Goal: Transaction & Acquisition: Book appointment/travel/reservation

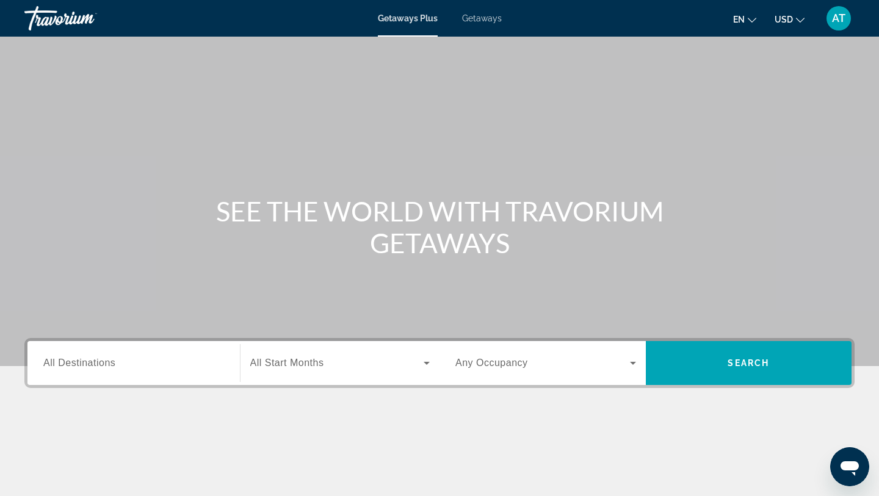
click at [481, 17] on span "Getaways" at bounding box center [482, 18] width 40 height 10
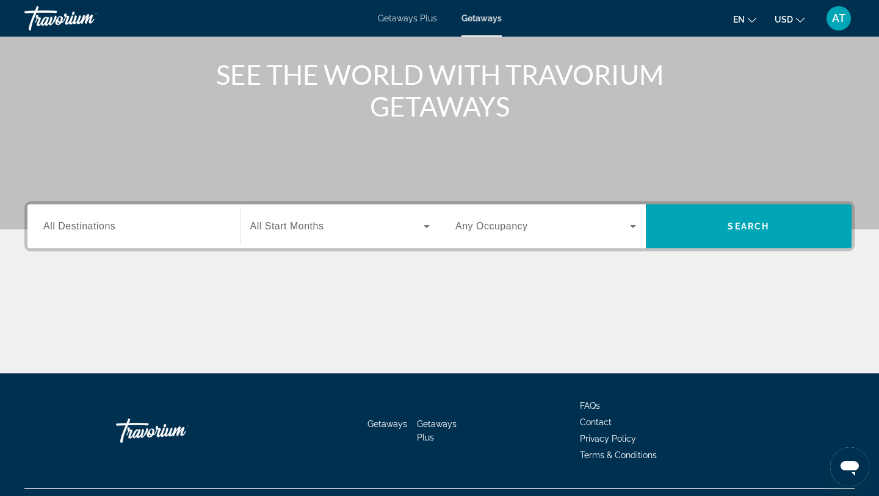
scroll to position [164, 0]
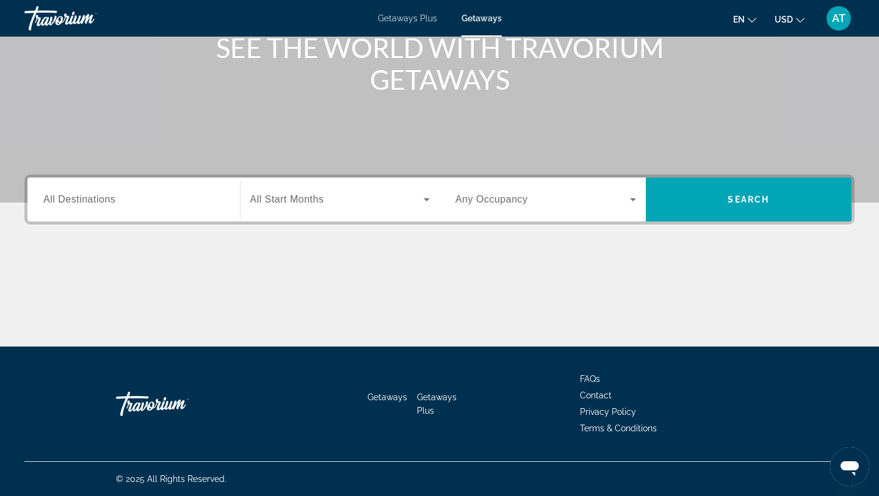
click at [189, 199] on input "Destination All Destinations" at bounding box center [133, 200] width 181 height 15
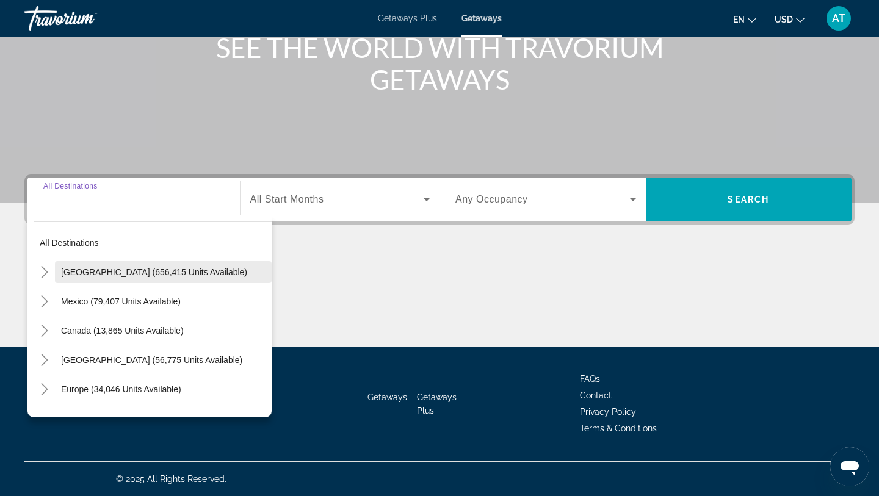
click at [132, 266] on span "Search widget" at bounding box center [163, 272] width 217 height 29
type input "**********"
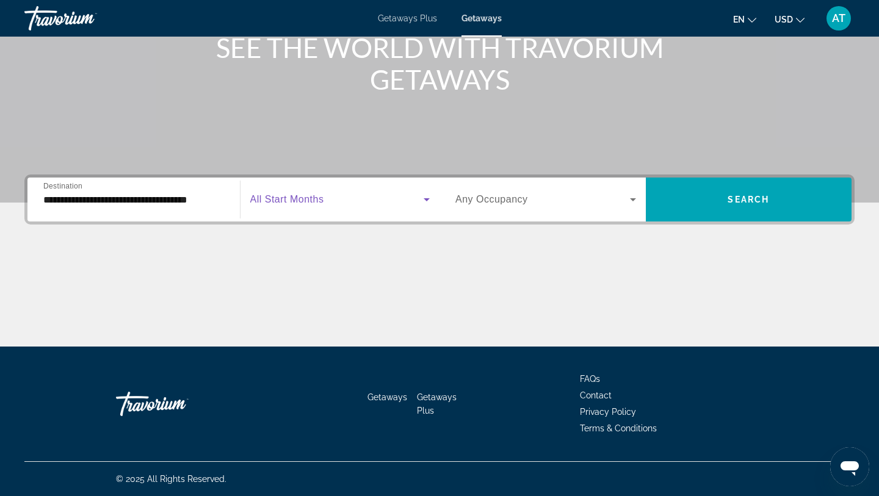
click at [324, 205] on span "Search widget" at bounding box center [337, 199] width 174 height 15
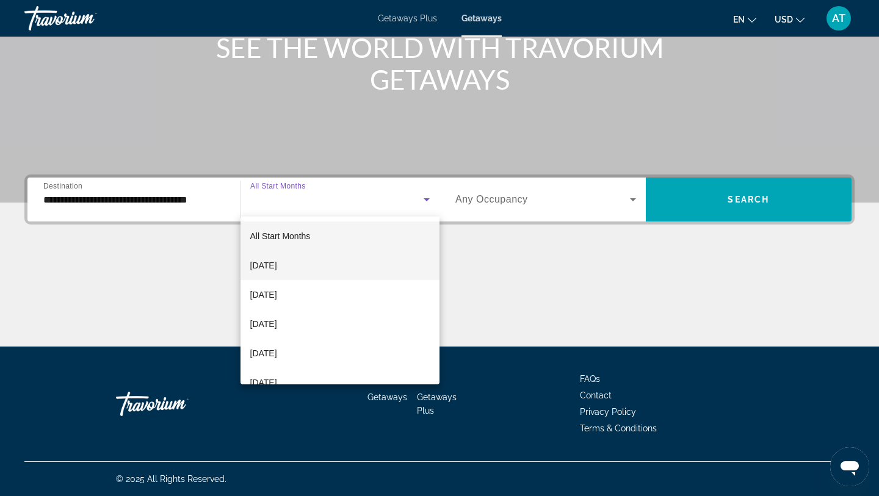
click at [319, 266] on mat-option "[DATE]" at bounding box center [341, 265] width 200 height 29
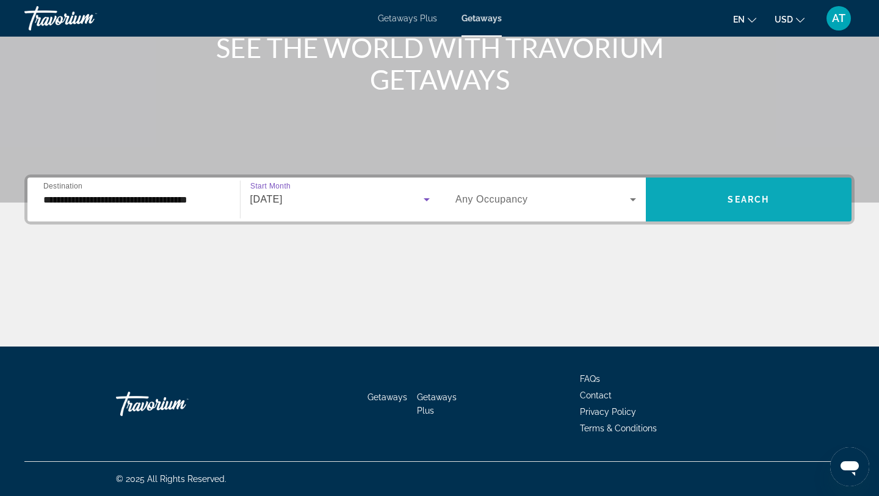
click at [746, 192] on span "Search widget" at bounding box center [749, 199] width 206 height 29
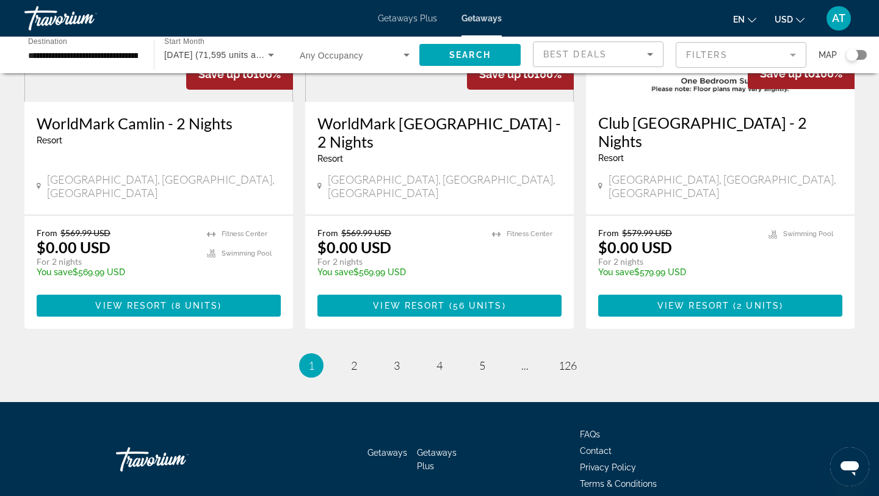
scroll to position [1552, 0]
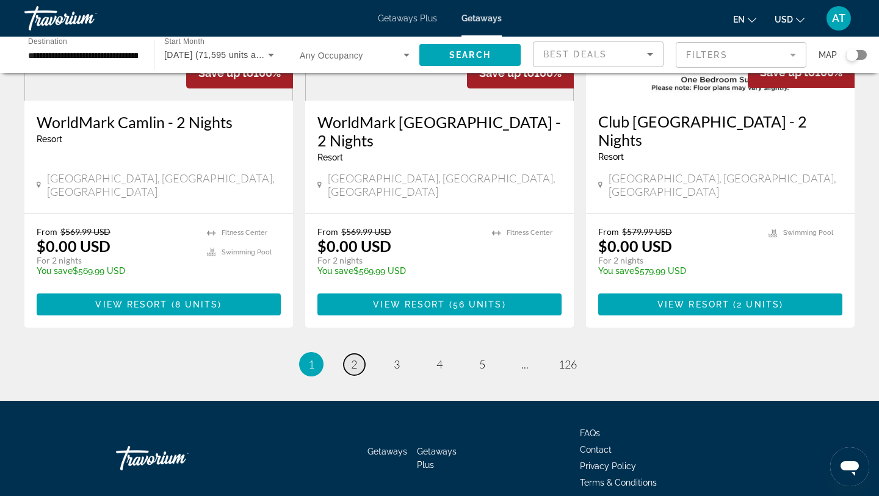
click at [353, 358] on span "2" at bounding box center [354, 364] width 6 height 13
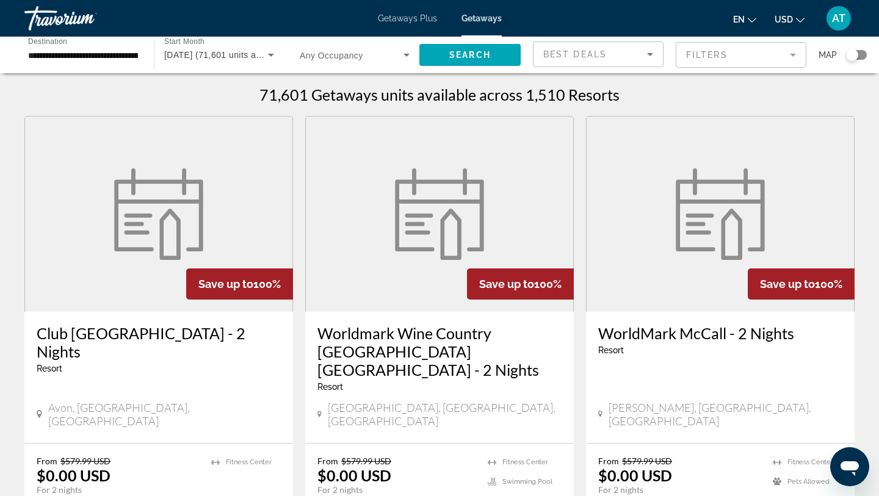
click at [100, 46] on div "**********" at bounding box center [83, 55] width 110 height 35
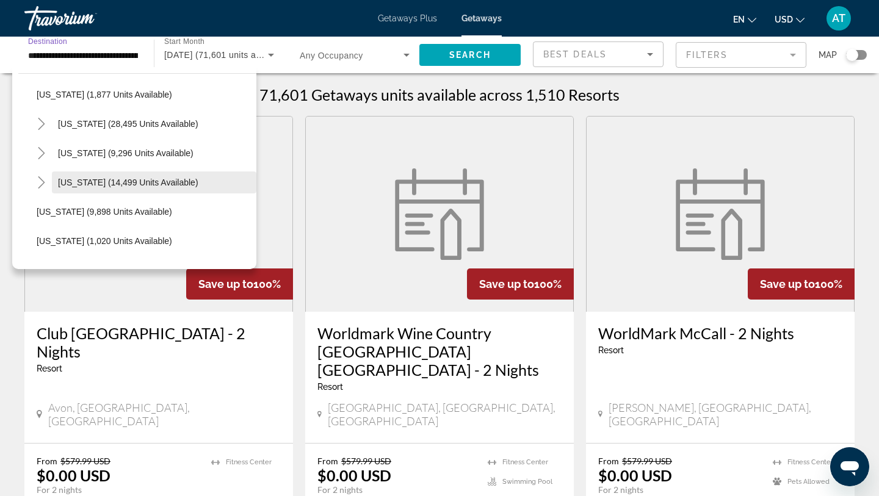
click at [114, 194] on span "Search widget" at bounding box center [154, 182] width 205 height 29
type input "**********"
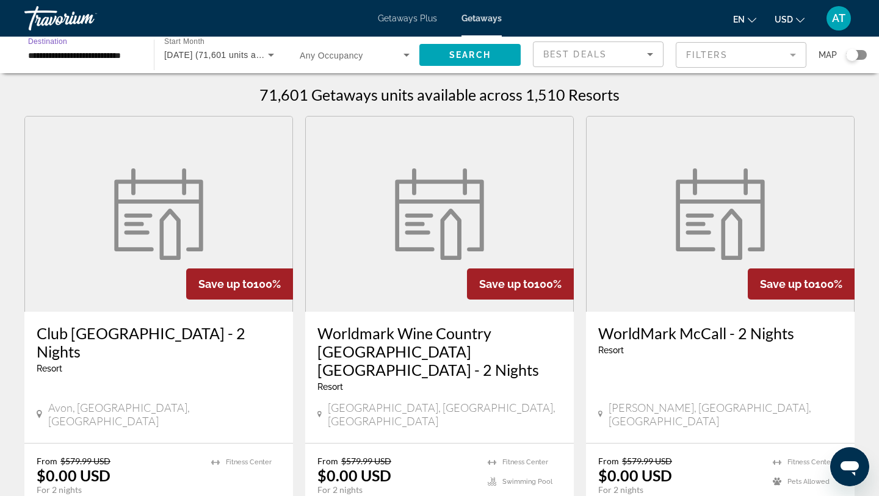
scroll to position [0, 11]
click at [456, 52] on span "Search" at bounding box center [470, 55] width 42 height 10
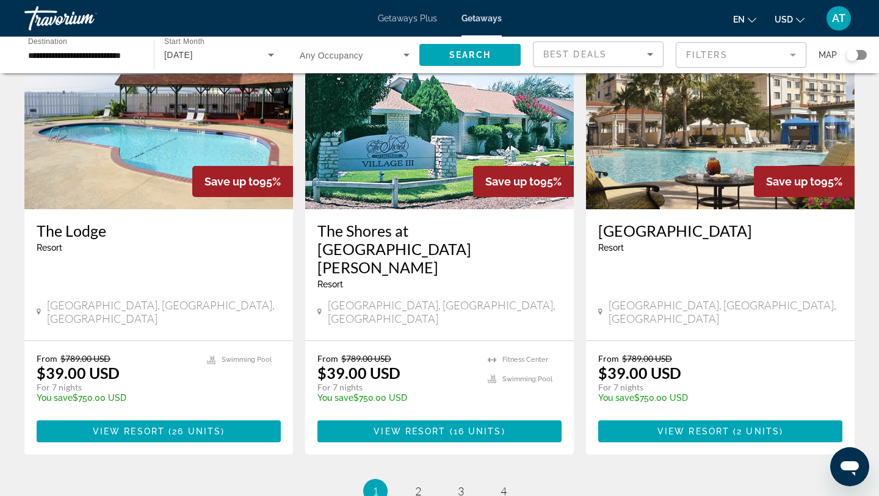
scroll to position [1534, 0]
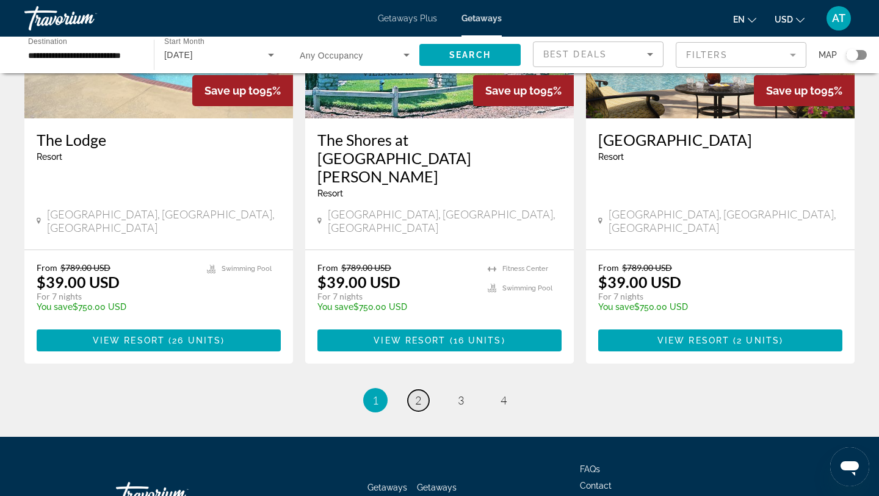
click at [408, 390] on link "page 2" at bounding box center [418, 400] width 21 height 21
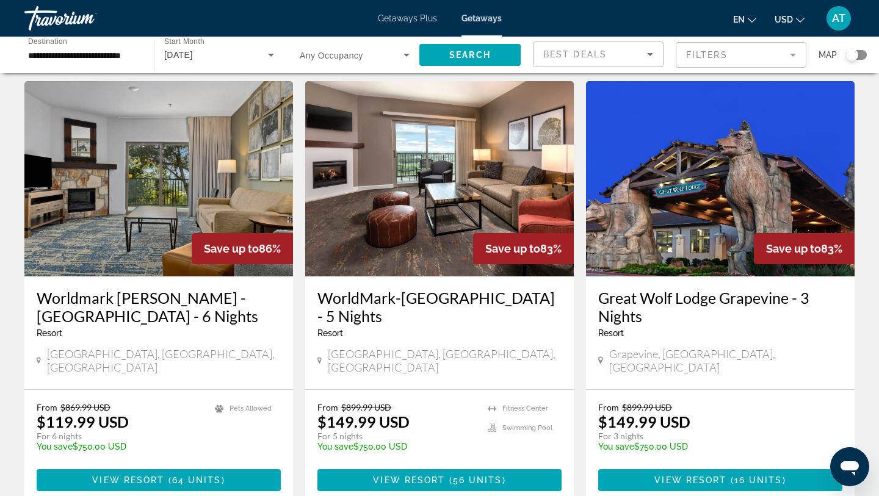
scroll to position [490, 0]
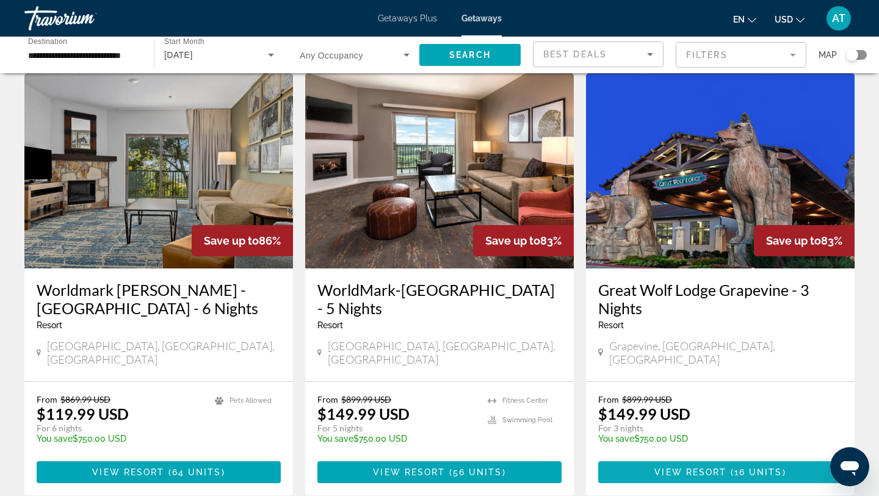
click at [683, 468] on span "View Resort" at bounding box center [691, 473] width 72 height 10
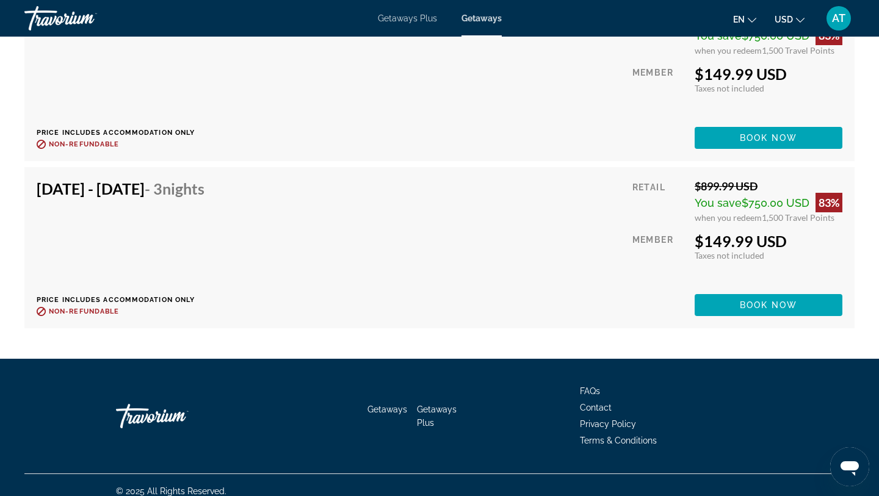
scroll to position [2485, 0]
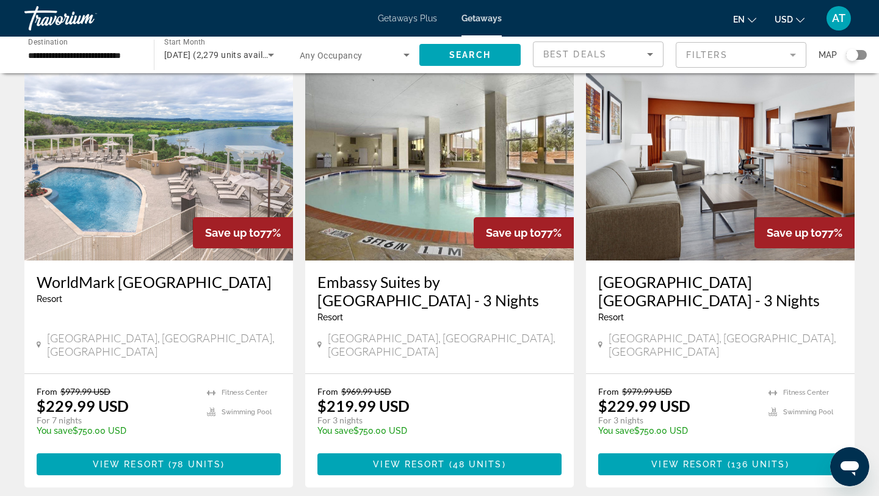
scroll to position [1411, 0]
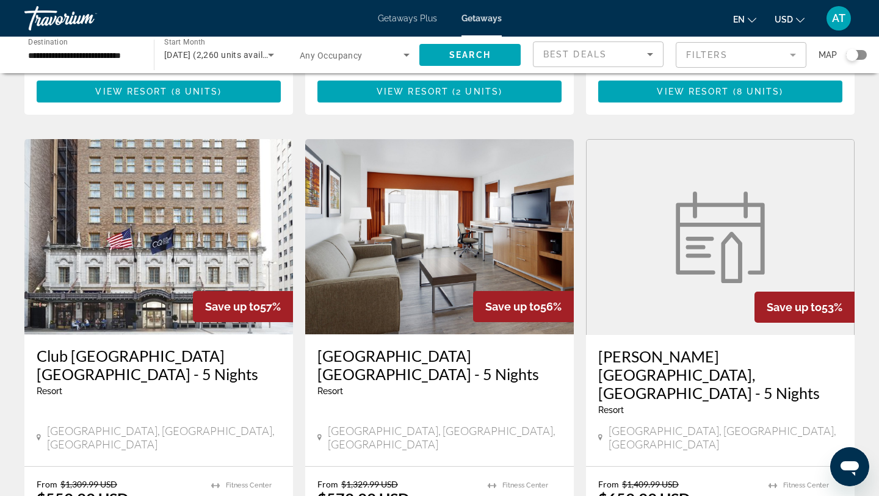
scroll to position [1553, 0]
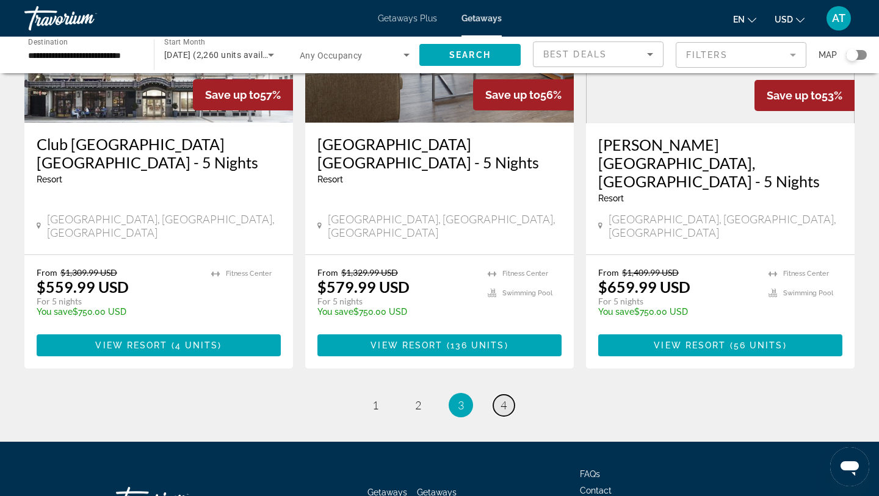
click at [507, 395] on link "page 4" at bounding box center [503, 405] width 21 height 21
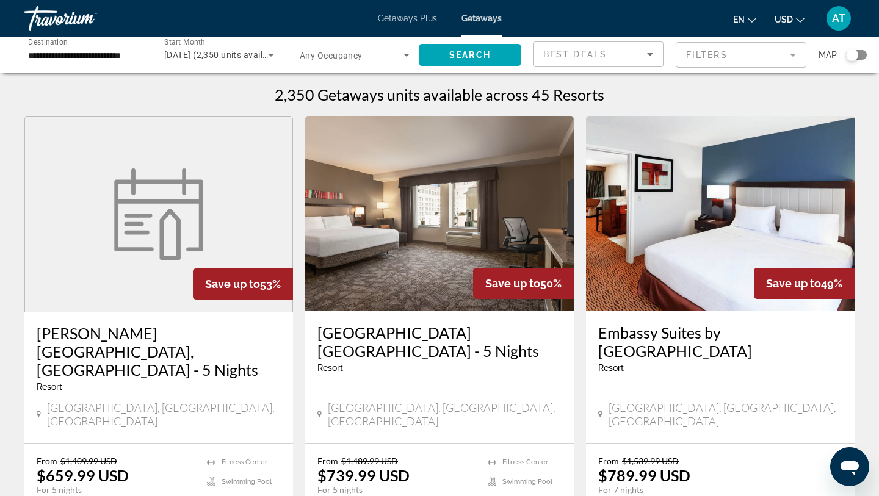
click at [573, 45] on div "Best Deals" at bounding box center [598, 59] width 110 height 34
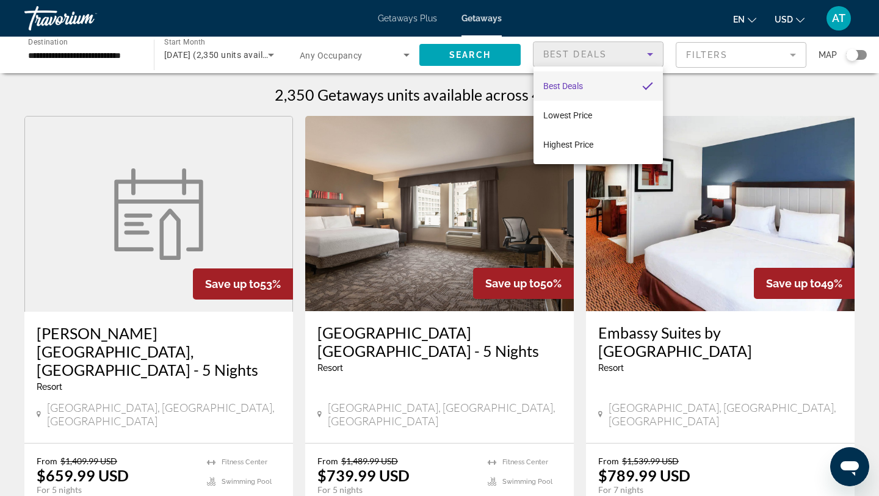
click at [573, 45] on div at bounding box center [439, 248] width 879 height 496
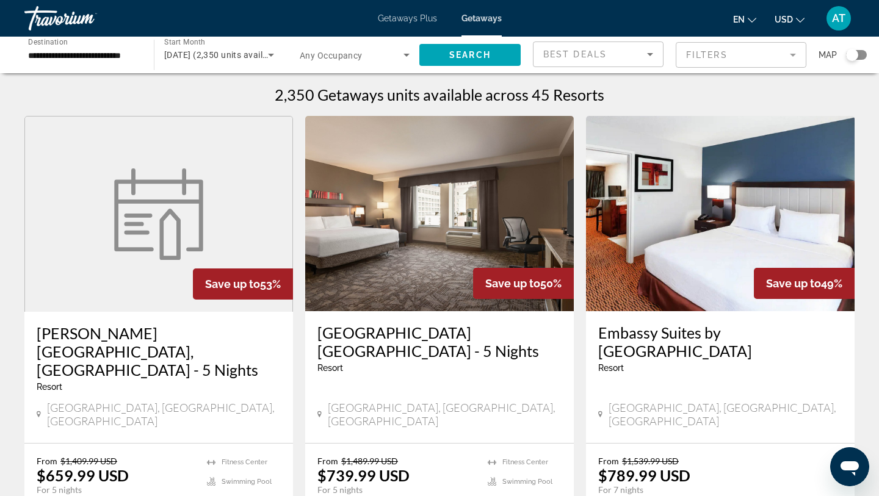
click at [333, 59] on span "Any Occupancy" at bounding box center [331, 56] width 63 height 10
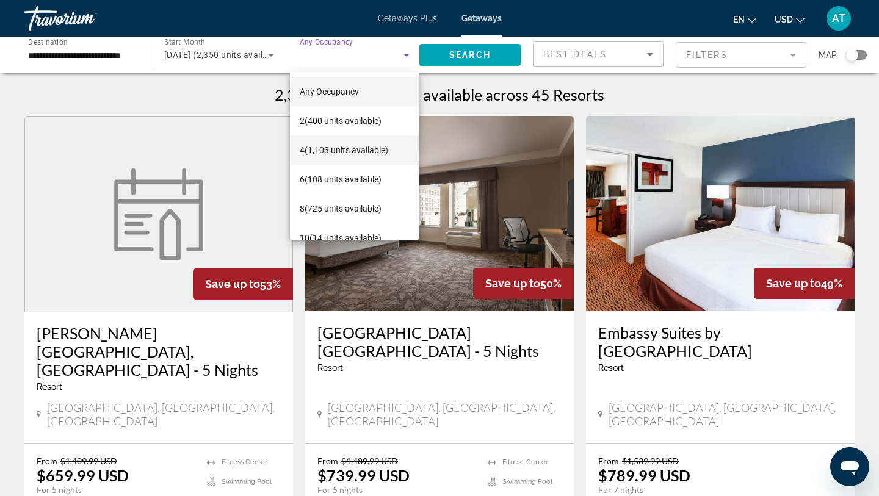
click at [333, 154] on span "4 (1,103 units available)" at bounding box center [344, 150] width 89 height 15
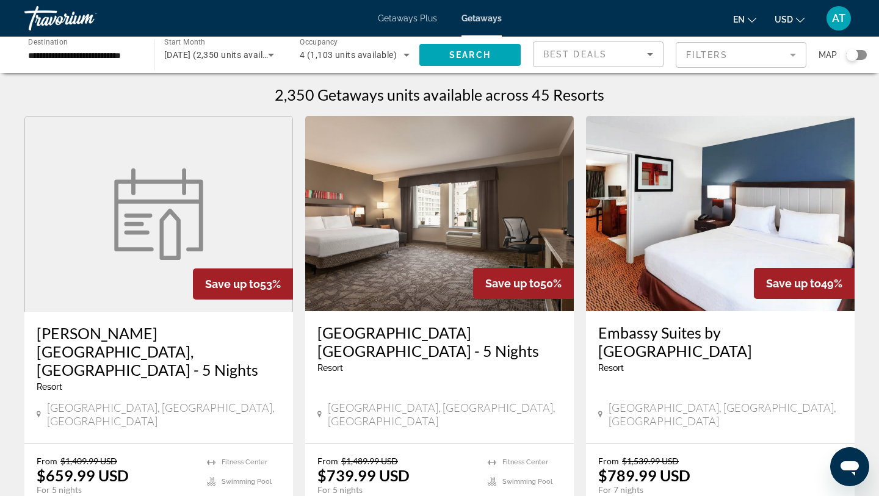
click at [455, 66] on span "Search widget" at bounding box center [469, 54] width 101 height 29
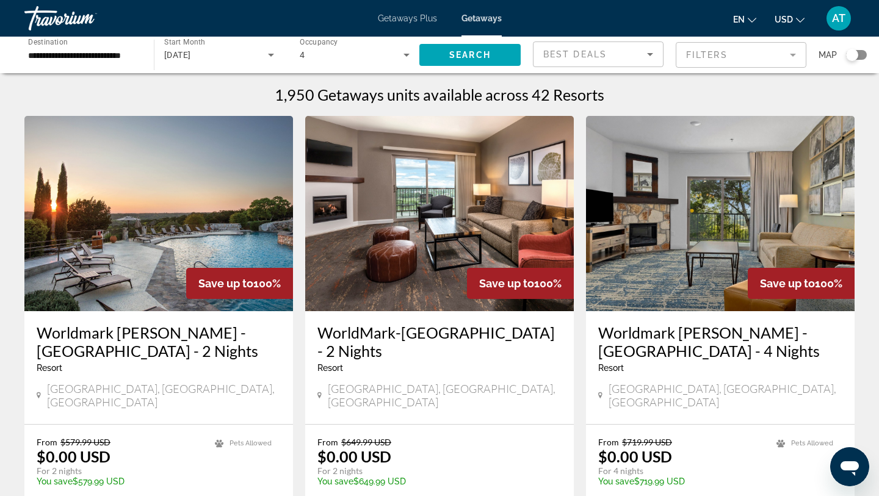
click at [221, 210] on img "Main content" at bounding box center [158, 213] width 269 height 195
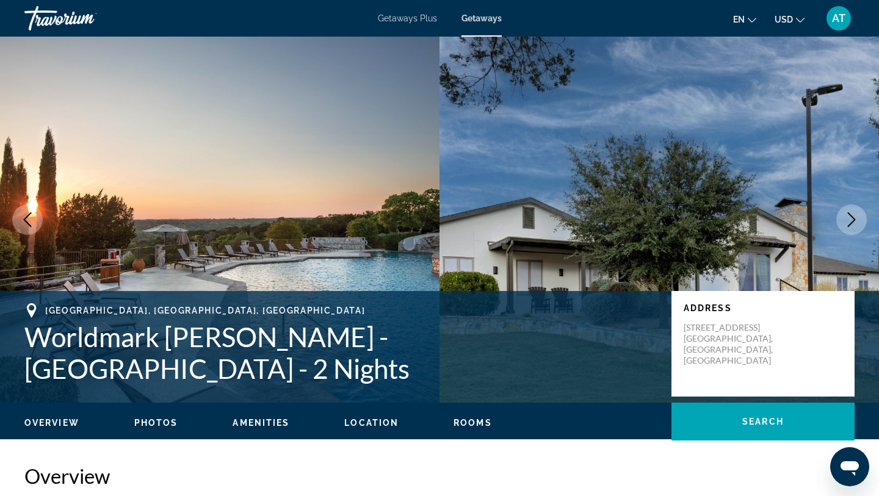
click at [856, 219] on icon "Next image" at bounding box center [851, 219] width 15 height 15
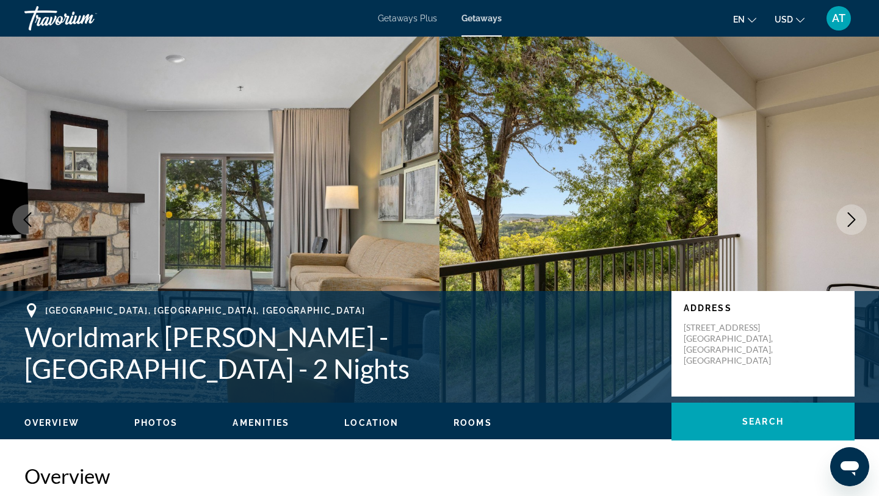
click at [856, 219] on icon "Next image" at bounding box center [851, 219] width 15 height 15
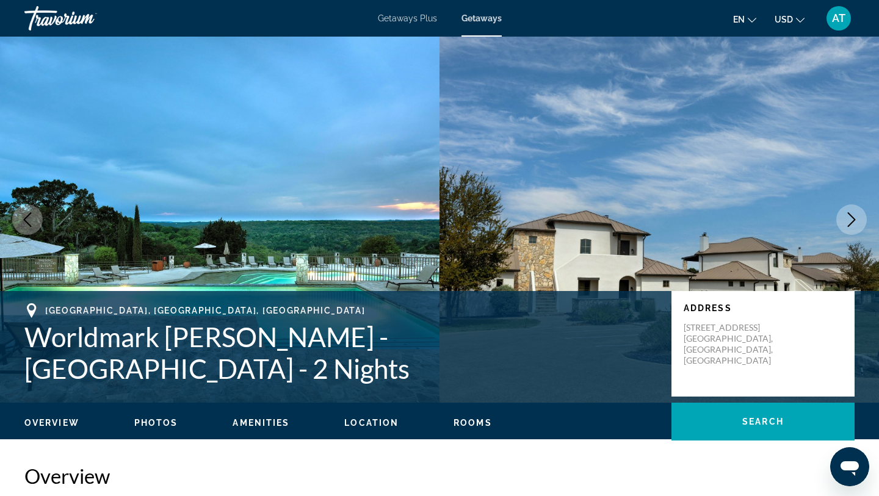
click at [855, 218] on icon "Next image" at bounding box center [851, 219] width 15 height 15
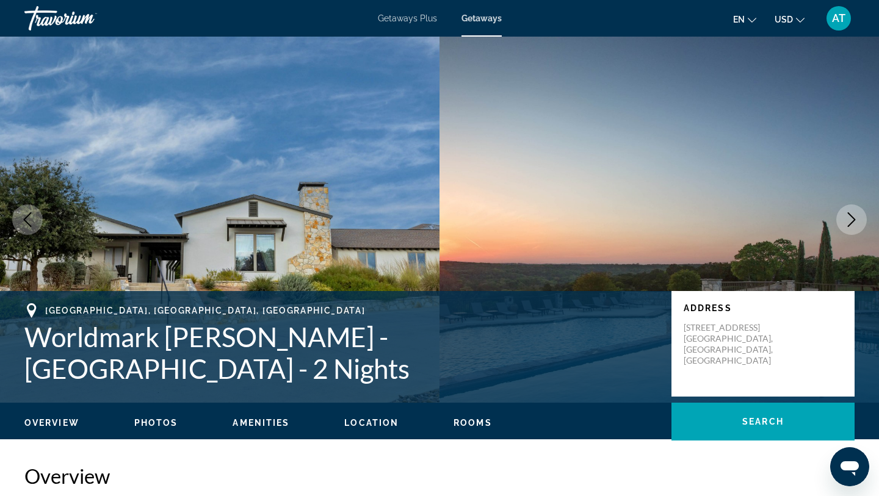
click at [855, 218] on icon "Next image" at bounding box center [851, 219] width 15 height 15
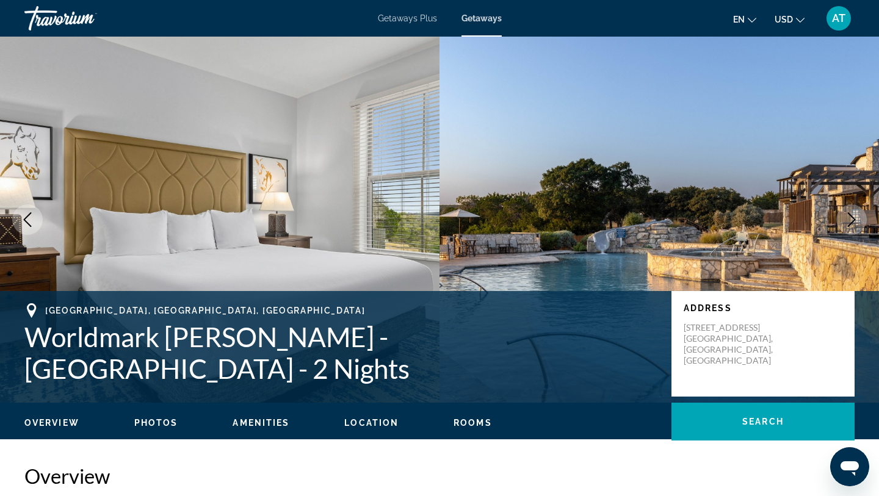
click at [855, 218] on icon "Next image" at bounding box center [851, 219] width 15 height 15
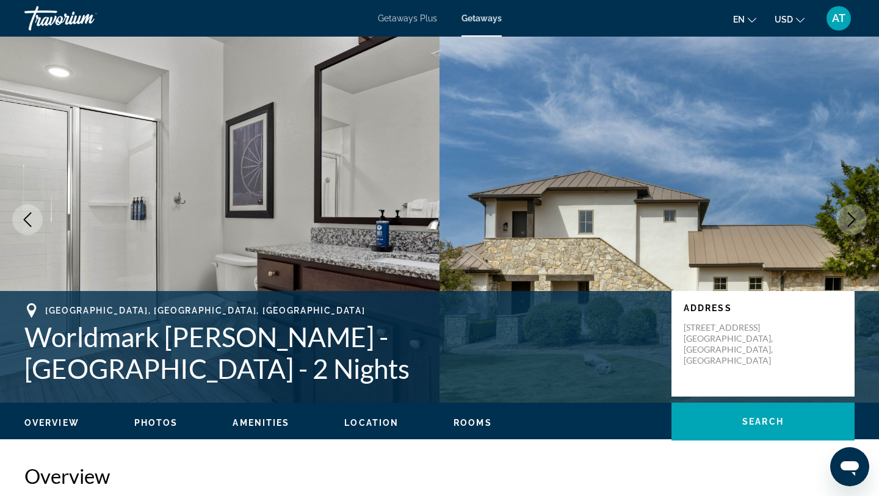
click at [855, 218] on icon "Next image" at bounding box center [851, 219] width 15 height 15
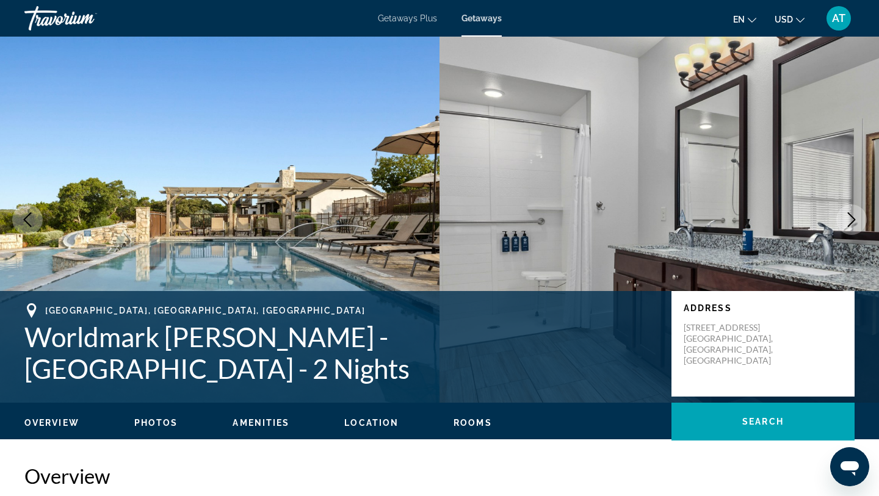
click at [855, 218] on icon "Next image" at bounding box center [851, 219] width 15 height 15
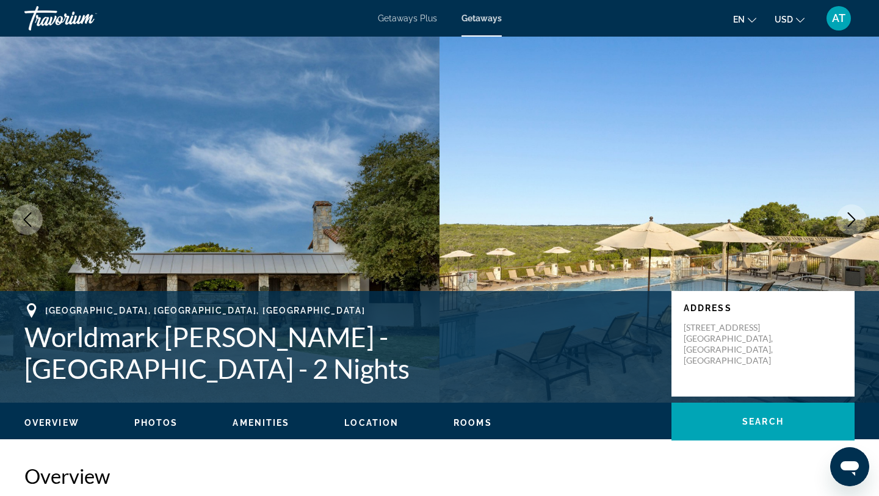
click at [855, 218] on icon "Next image" at bounding box center [851, 219] width 15 height 15
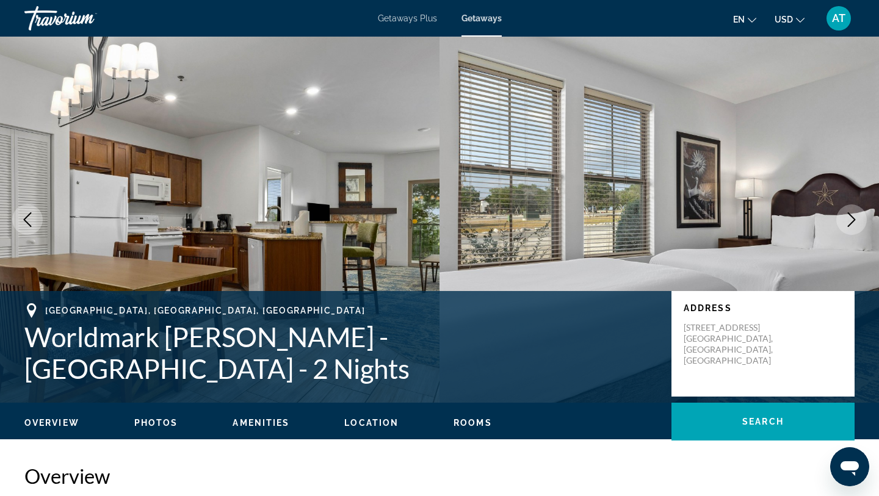
click at [855, 218] on icon "Next image" at bounding box center [851, 219] width 15 height 15
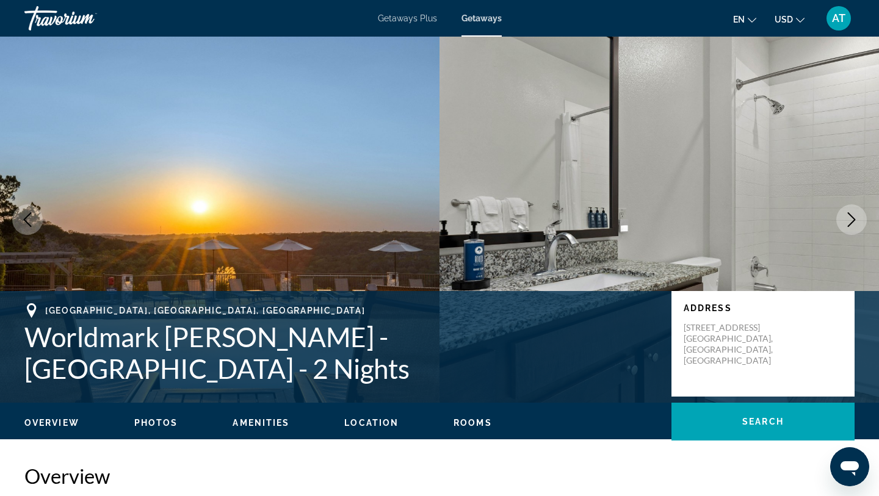
click at [855, 218] on icon "Next image" at bounding box center [851, 219] width 15 height 15
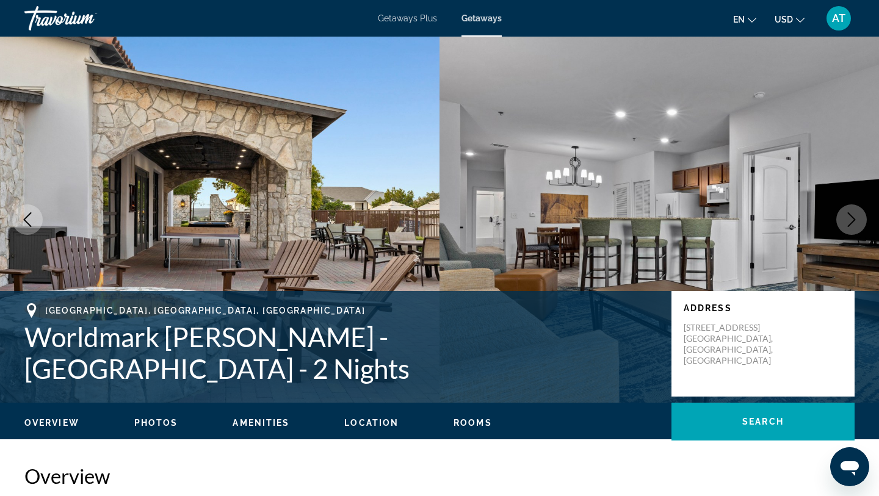
click at [857, 219] on icon "Next image" at bounding box center [851, 219] width 15 height 15
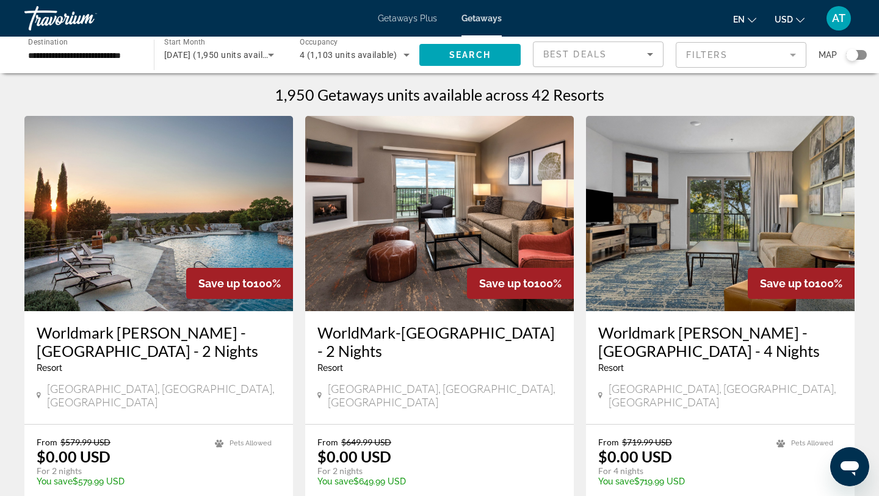
click at [863, 57] on div "Search widget" at bounding box center [856, 55] width 21 height 10
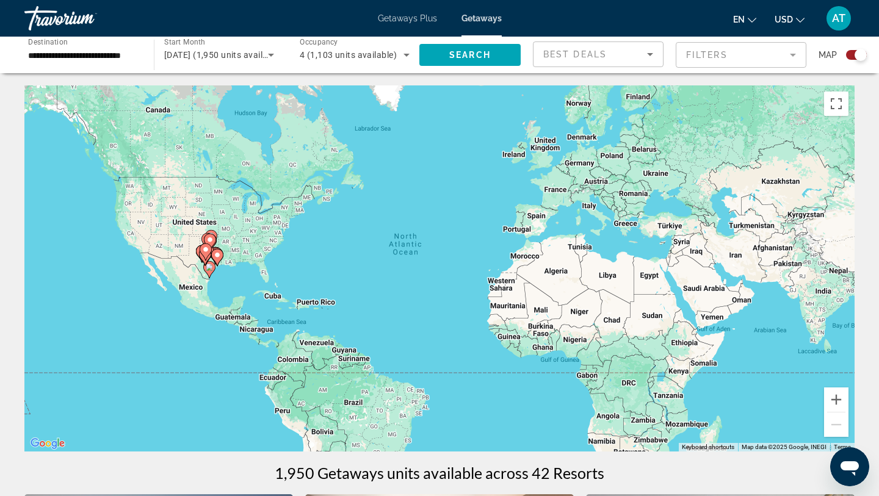
drag, startPoint x: 210, startPoint y: 270, endPoint x: 254, endPoint y: 181, distance: 98.9
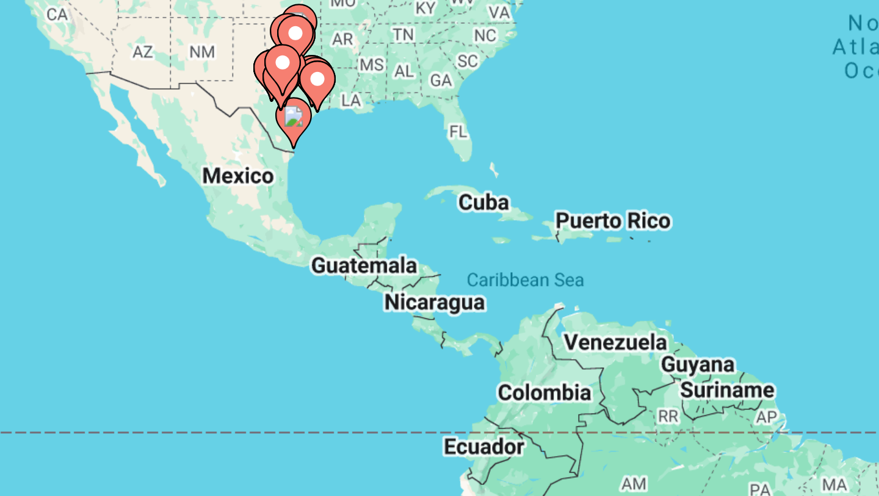
click at [260, 139] on image "Main content" at bounding box center [259, 140] width 7 height 7
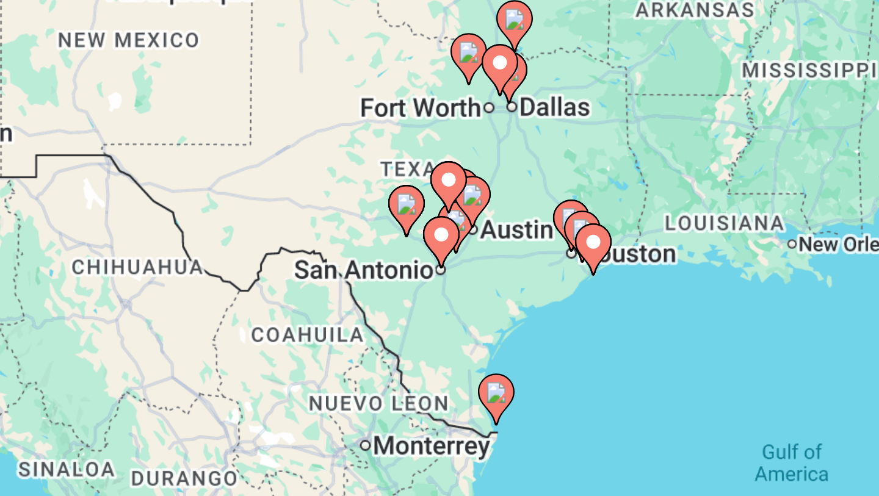
click at [449, 266] on icon "Main content" at bounding box center [447, 264] width 11 height 16
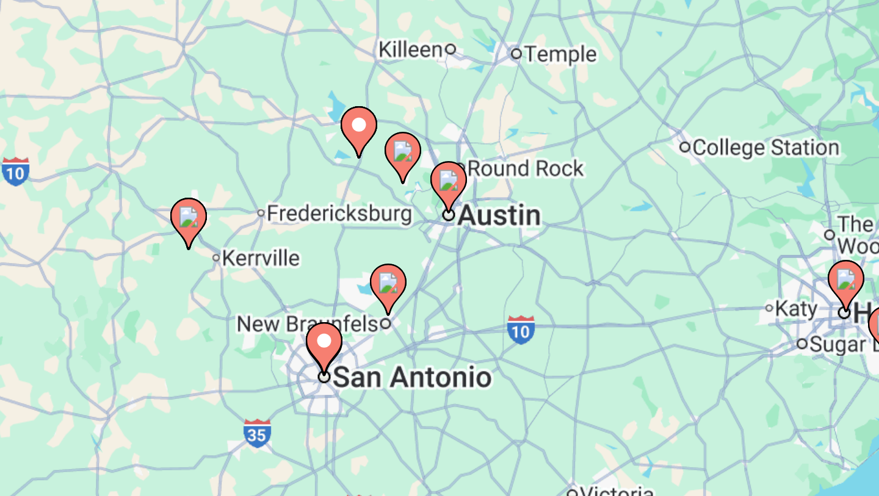
click at [441, 260] on image "Main content" at bounding box center [439, 256] width 7 height 7
type input "**********"
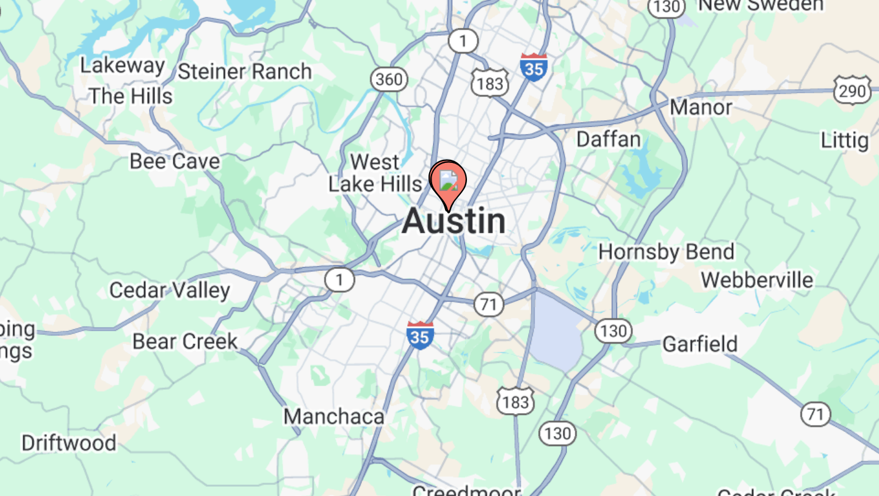
click at [439, 258] on image "Main content" at bounding box center [439, 256] width 7 height 7
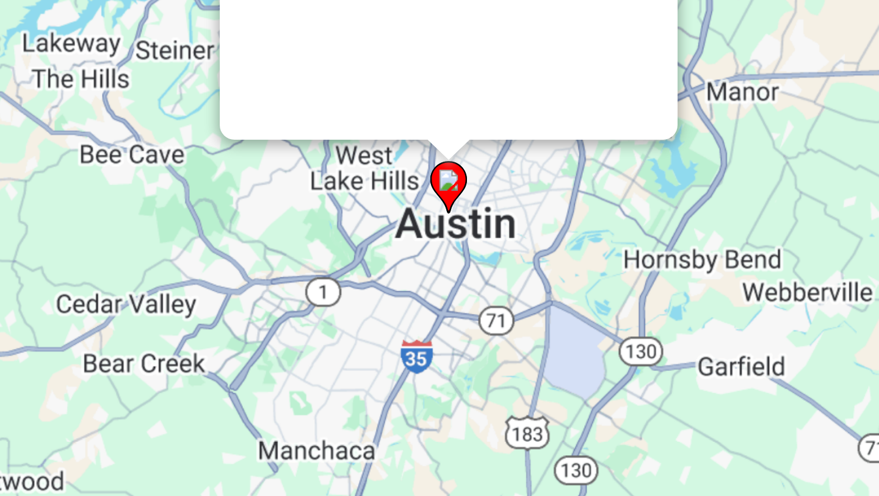
click at [440, 269] on div "To navigate, press the arrow keys. To activate drag with keyboard, press Alt + …" at bounding box center [855, 269] width 830 height 0
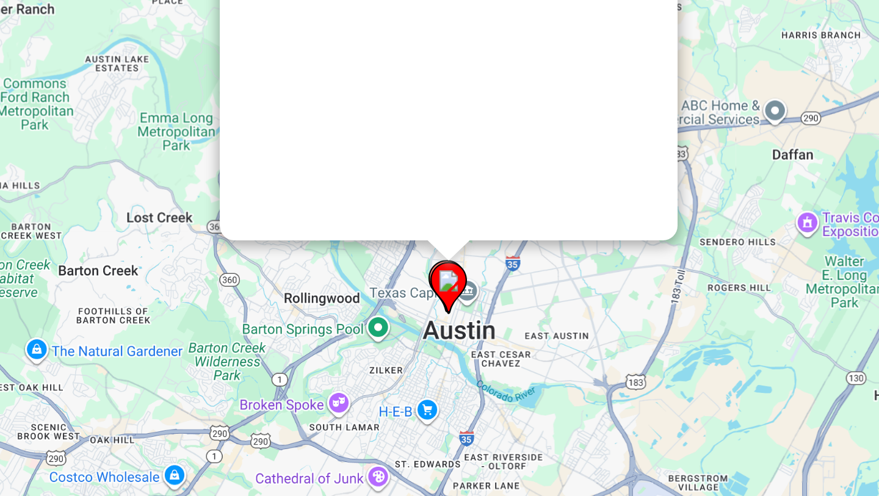
click at [439, 258] on div "Main content" at bounding box center [439, 124] width 153 height 305
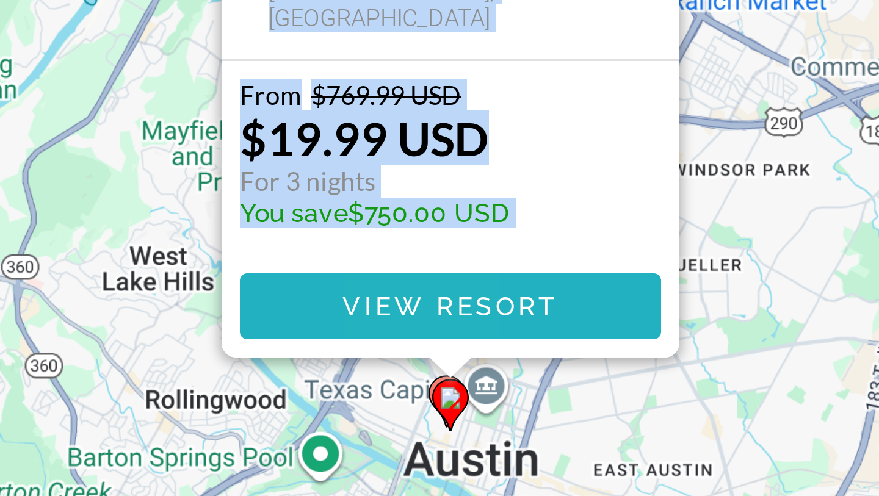
click at [432, 297] on span "View Resort" at bounding box center [440, 299] width 72 height 10
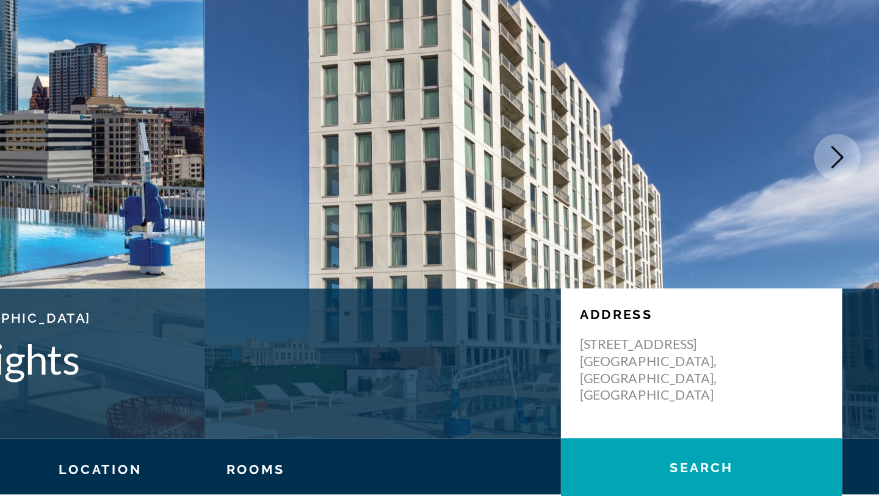
click at [851, 219] on icon "Next image" at bounding box center [851, 219] width 15 height 15
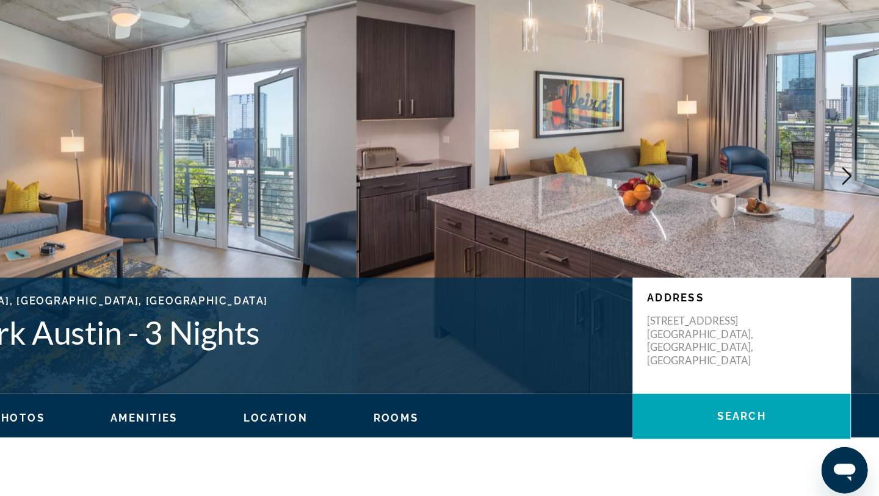
scroll to position [1, 0]
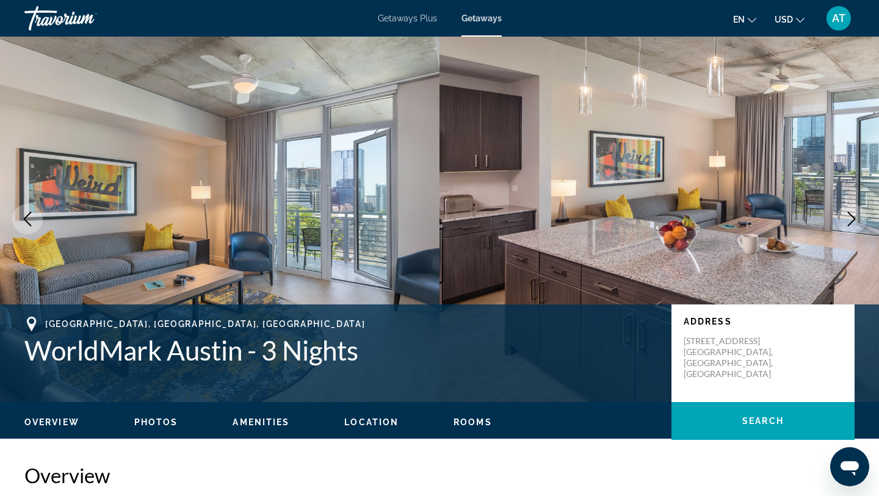
click at [855, 217] on icon "Next image" at bounding box center [851, 219] width 15 height 15
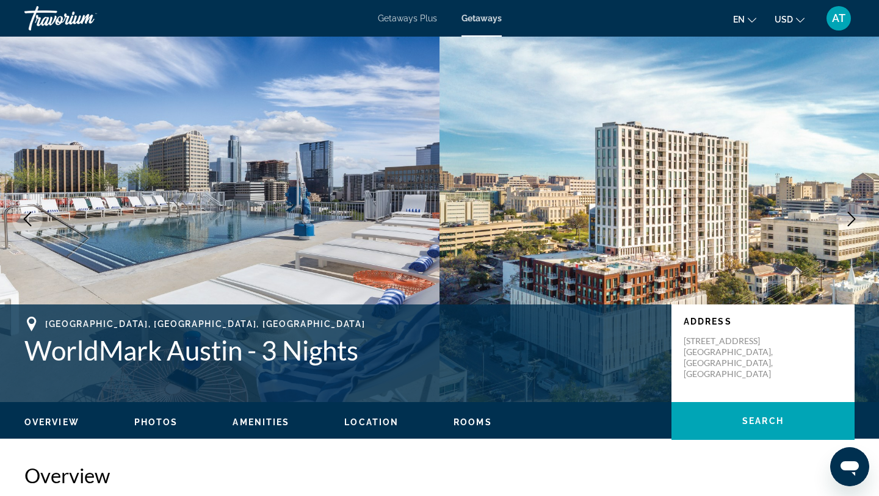
click at [855, 217] on icon "Next image" at bounding box center [851, 219] width 15 height 15
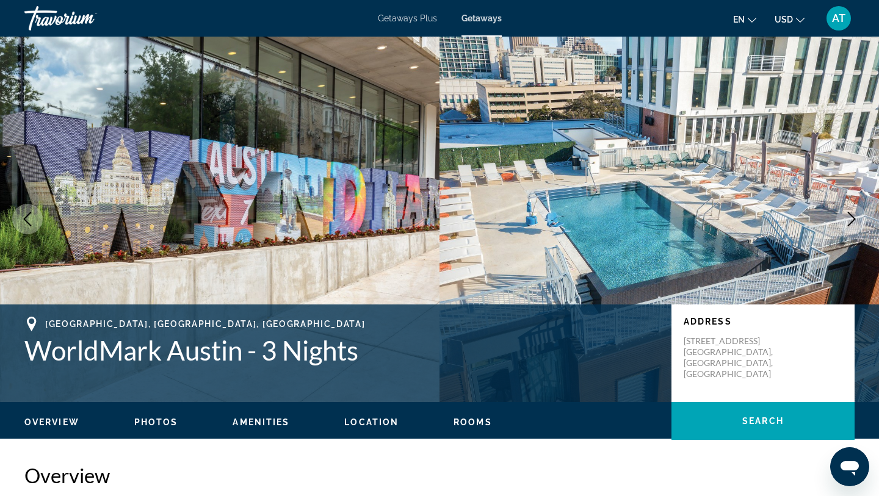
click at [855, 217] on icon "Next image" at bounding box center [851, 219] width 15 height 15
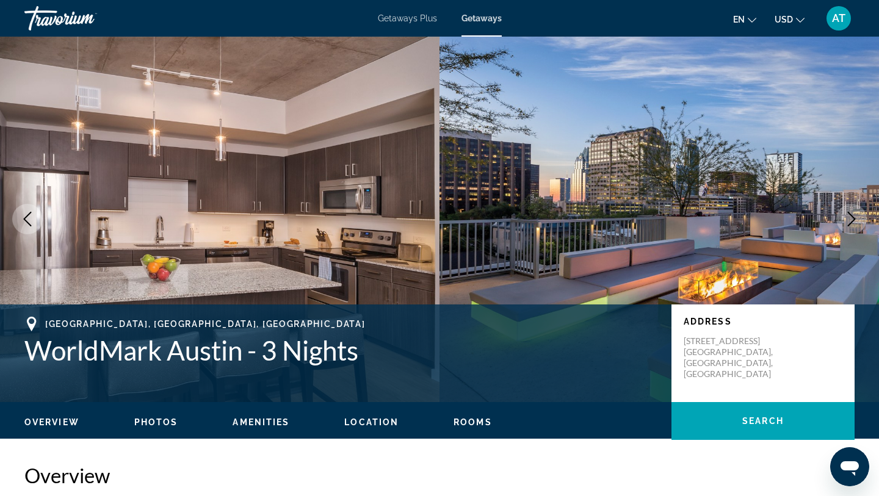
click at [855, 217] on icon "Next image" at bounding box center [851, 219] width 15 height 15
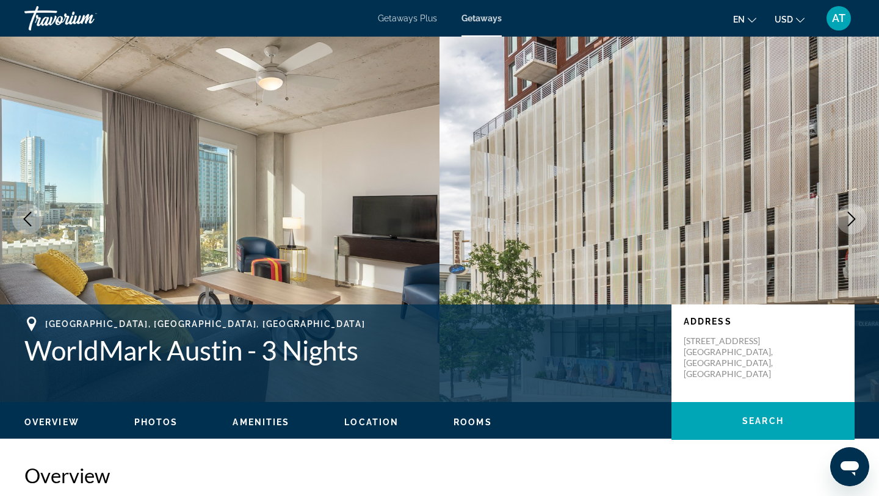
click at [856, 217] on icon "Next image" at bounding box center [851, 219] width 15 height 15
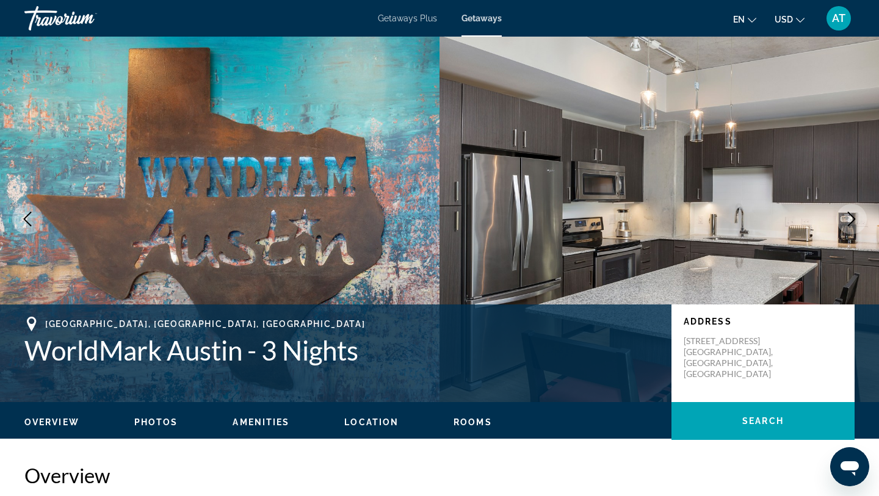
click at [856, 217] on icon "Next image" at bounding box center [851, 219] width 15 height 15
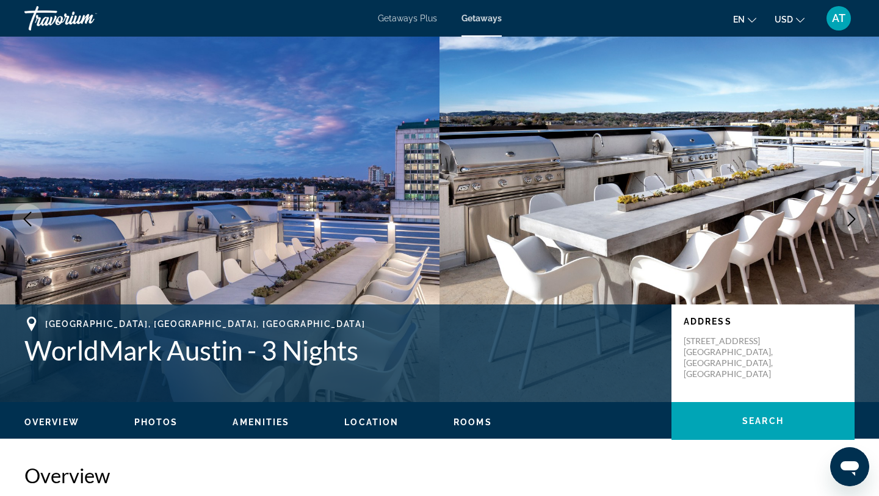
click at [858, 219] on icon "Next image" at bounding box center [851, 219] width 15 height 15
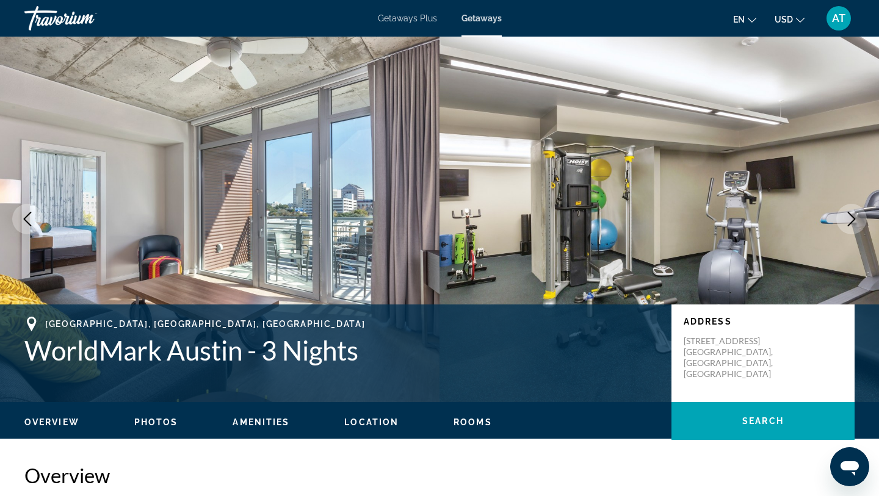
click at [858, 219] on icon "Next image" at bounding box center [851, 219] width 15 height 15
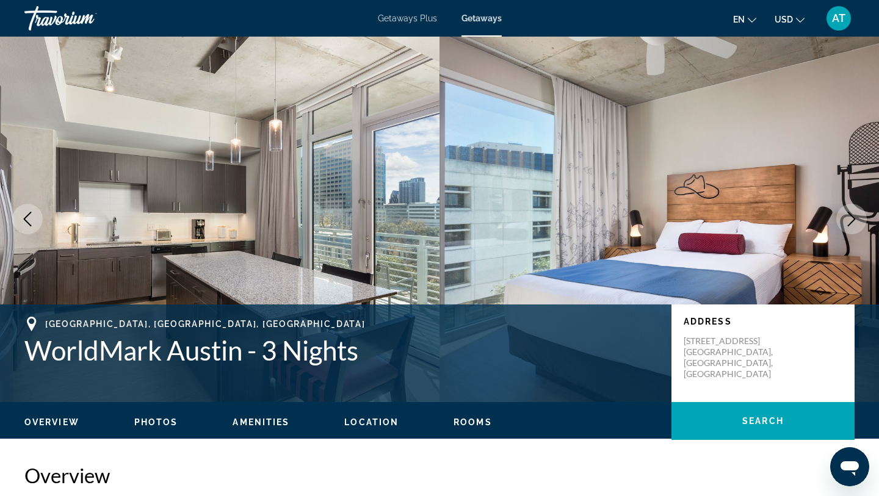
click at [858, 219] on icon "Next image" at bounding box center [851, 219] width 15 height 15
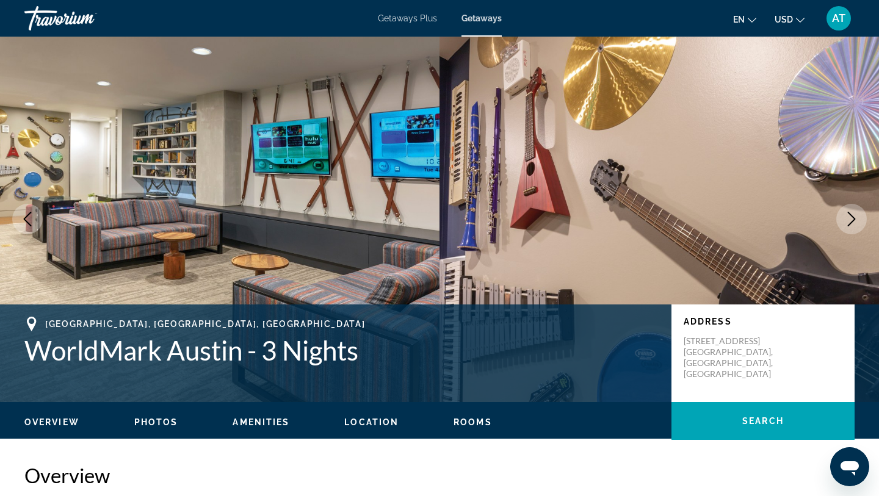
click at [857, 217] on icon "Next image" at bounding box center [851, 219] width 15 height 15
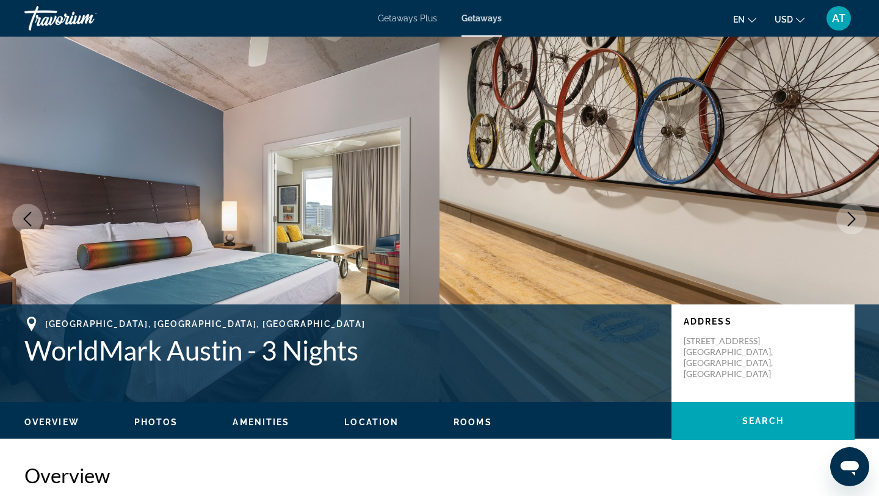
click at [857, 217] on icon "Next image" at bounding box center [851, 219] width 15 height 15
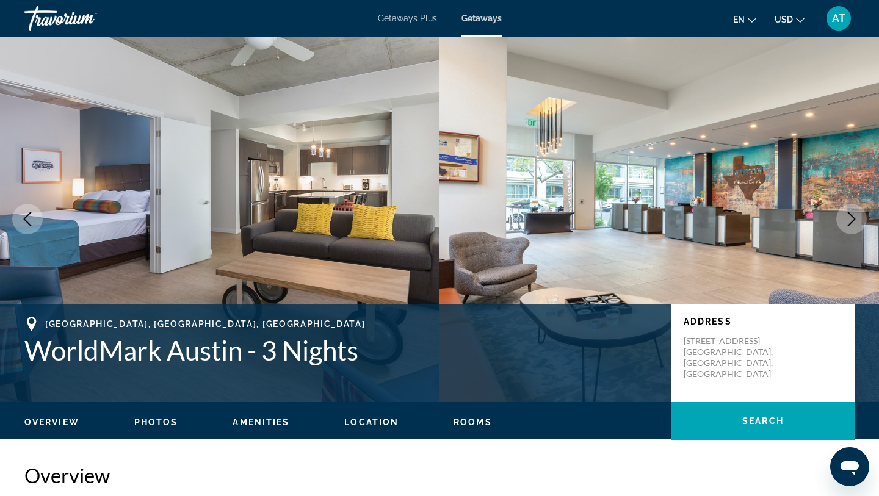
click at [857, 217] on icon "Next image" at bounding box center [851, 219] width 15 height 15
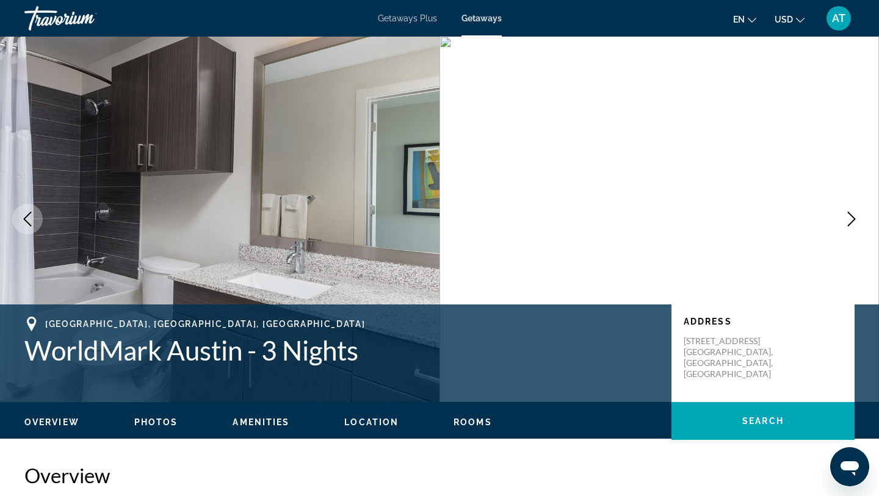
click at [857, 217] on icon "Next image" at bounding box center [851, 219] width 15 height 15
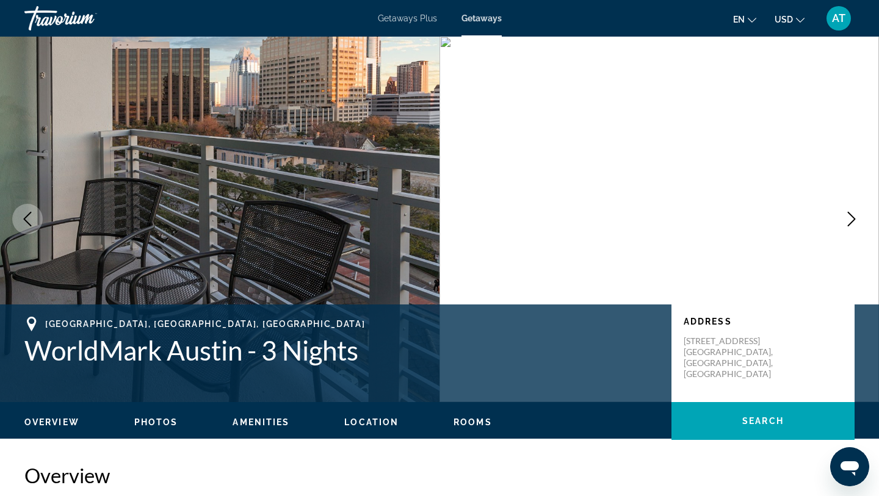
click at [851, 223] on icon "Next image" at bounding box center [852, 219] width 8 height 15
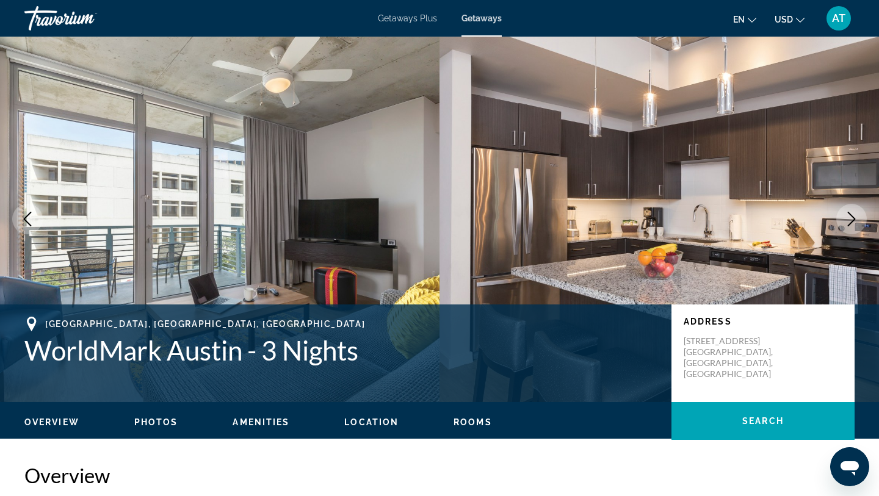
click at [833, 221] on img "Main content" at bounding box center [660, 219] width 440 height 366
click at [851, 219] on icon "Next image" at bounding box center [851, 219] width 15 height 15
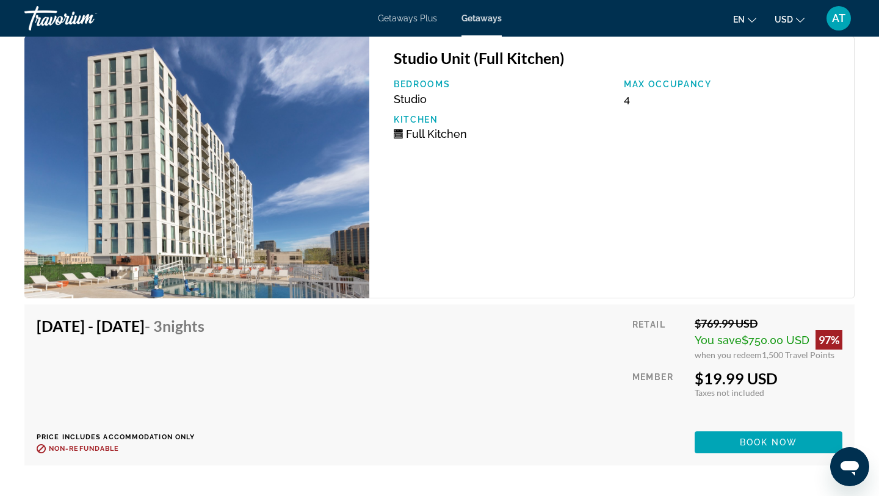
scroll to position [2251, 0]
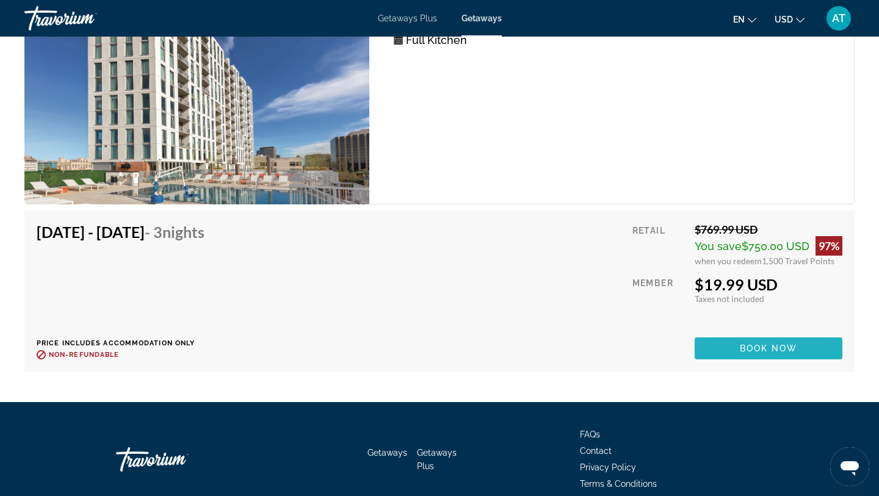
click at [774, 334] on span "Main content" at bounding box center [769, 348] width 148 height 29
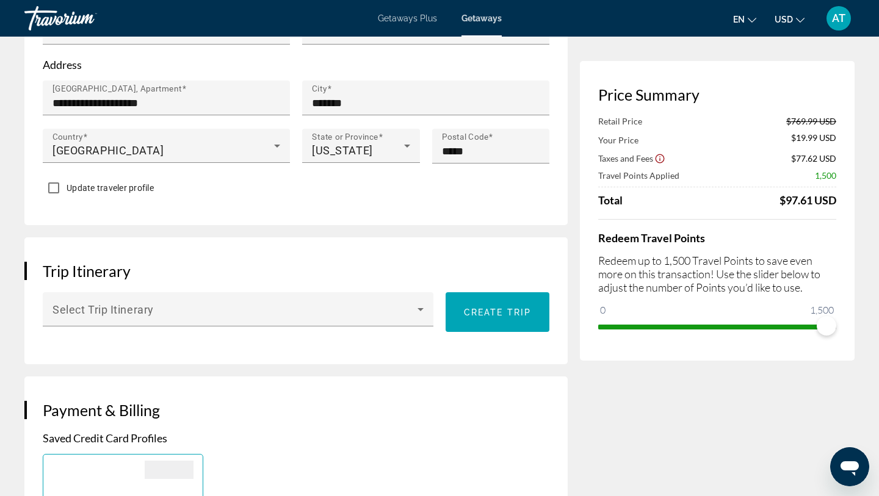
scroll to position [540, 0]
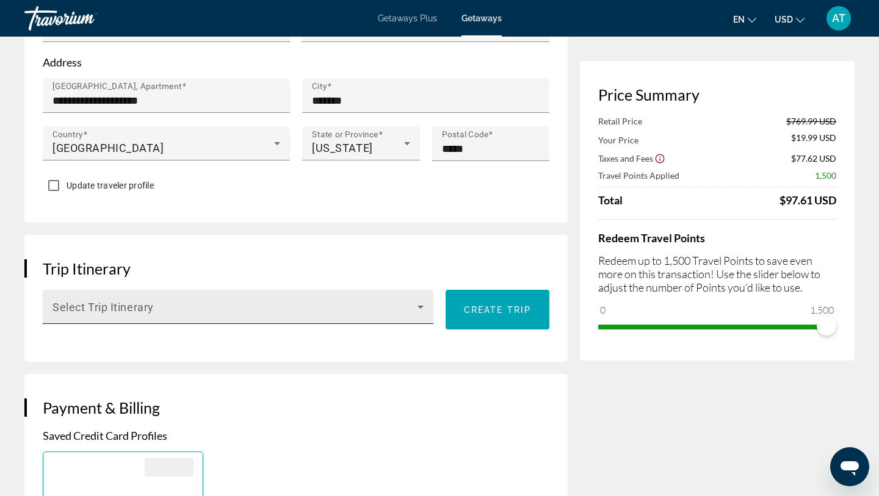
click at [422, 300] on icon "Main content" at bounding box center [420, 307] width 15 height 15
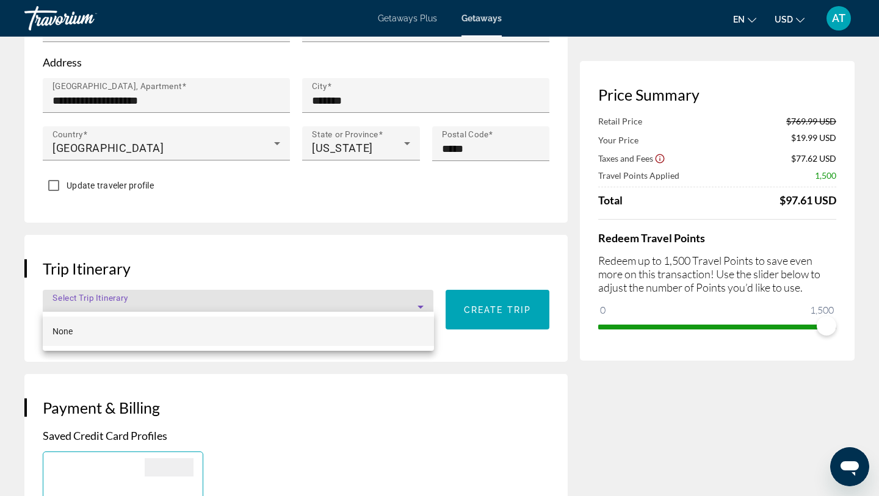
click at [393, 223] on div at bounding box center [439, 248] width 879 height 496
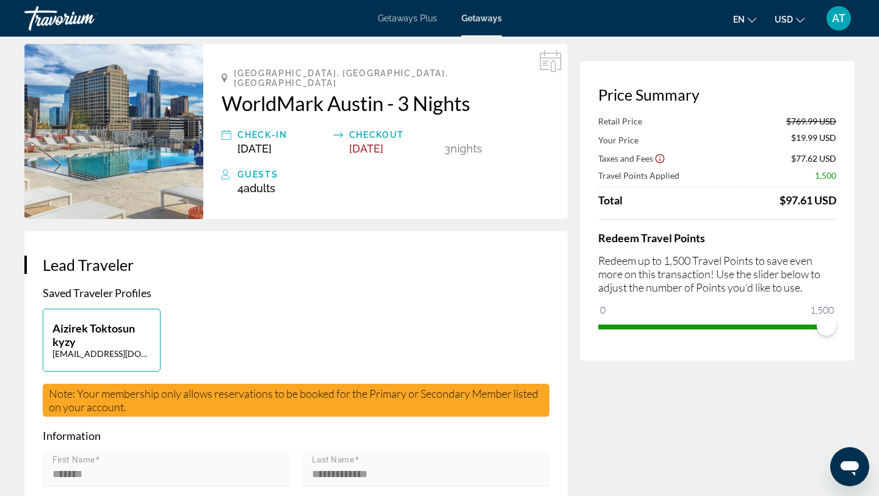
scroll to position [0, 0]
